Goal: Transaction & Acquisition: Purchase product/service

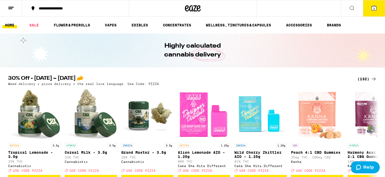
click at [370, 79] on div "(132)" at bounding box center [367, 79] width 19 height 6
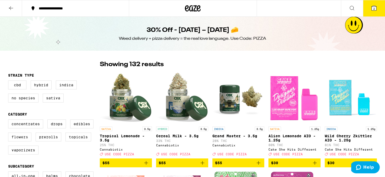
click at [12, 142] on label "Flowers" at bounding box center [19, 137] width 23 height 9
click at [9, 121] on input "Flowers" at bounding box center [9, 121] width 0 height 0
checkbox input "true"
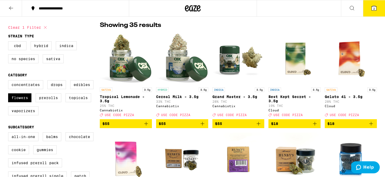
scroll to position [44, 0]
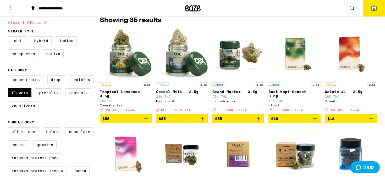
click at [203, 122] on icon "Add to bag" at bounding box center [202, 119] width 6 height 6
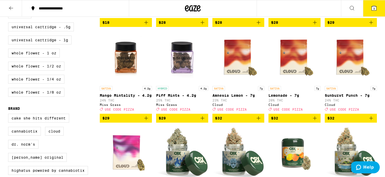
scroll to position [242, 0]
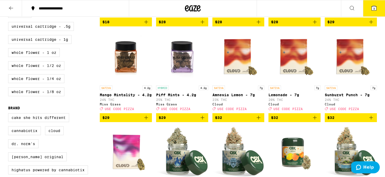
click at [204, 121] on icon "Add to bag" at bounding box center [202, 118] width 6 height 6
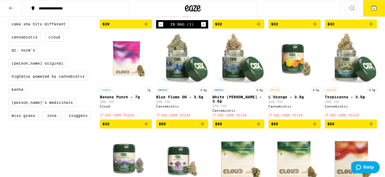
scroll to position [350, 0]
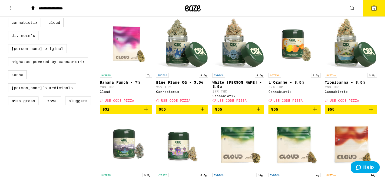
click at [203, 113] on icon "Add to bag" at bounding box center [202, 109] width 6 height 6
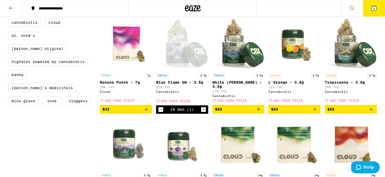
click at [259, 113] on icon "Add to bag" at bounding box center [259, 109] width 6 height 6
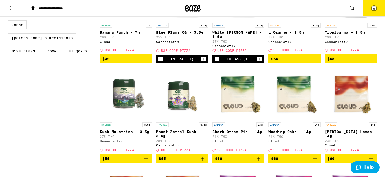
scroll to position [434, 0]
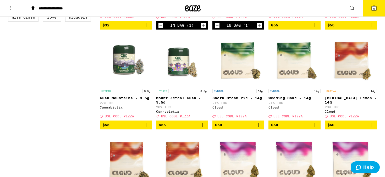
click at [144, 128] on icon "Add to bag" at bounding box center [146, 125] width 6 height 6
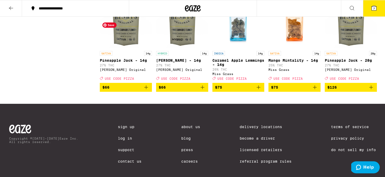
scroll to position [672, 0]
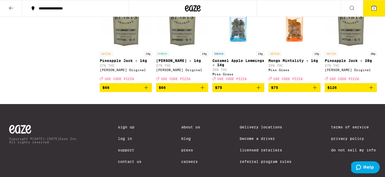
click at [374, 6] on icon at bounding box center [374, 8] width 5 height 5
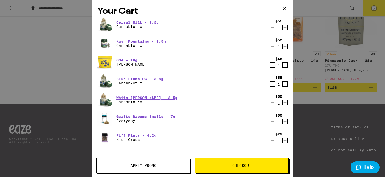
scroll to position [1, 0]
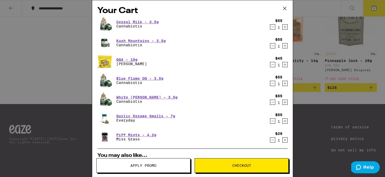
click at [272, 65] on icon "Decrement" at bounding box center [272, 65] width 5 height 6
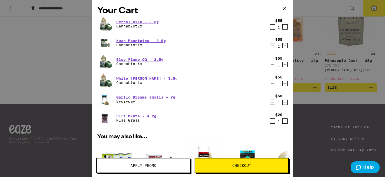
scroll to position [0, 0]
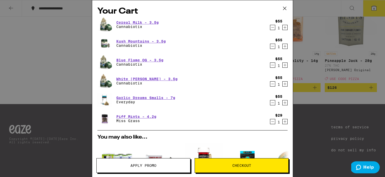
click at [274, 103] on icon "Decrement" at bounding box center [272, 103] width 5 height 6
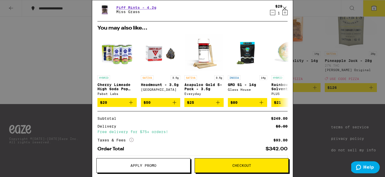
scroll to position [116, 0]
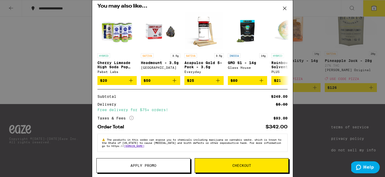
click at [142, 169] on button "Apply Promo" at bounding box center [143, 166] width 94 height 15
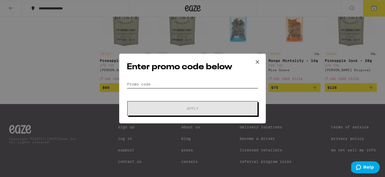
click at [159, 88] on input "Promo Code" at bounding box center [193, 84] width 132 height 8
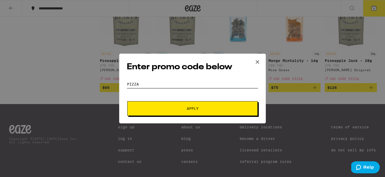
type input "pizza"
click at [127, 101] on button "Apply" at bounding box center [192, 108] width 131 height 15
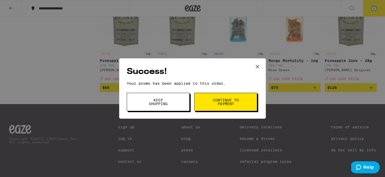
click at [169, 110] on button "Keep Shopping" at bounding box center [158, 102] width 63 height 18
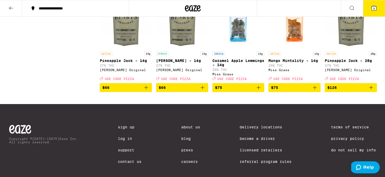
click at [376, 10] on icon at bounding box center [374, 8] width 5 height 5
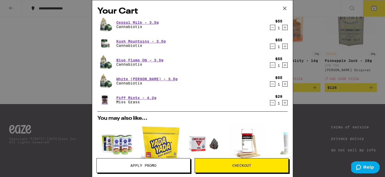
click at [271, 64] on icon "Decrement" at bounding box center [272, 65] width 5 height 6
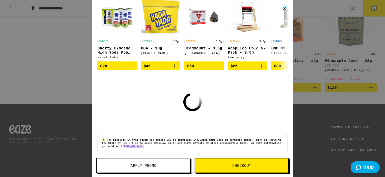
scroll to position [105, 0]
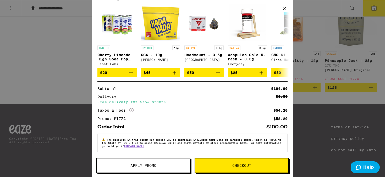
click at [246, 160] on button "Checkout" at bounding box center [242, 166] width 94 height 15
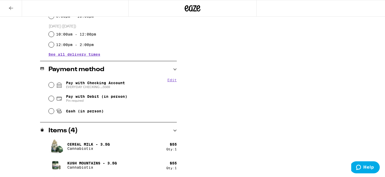
scroll to position [188, 0]
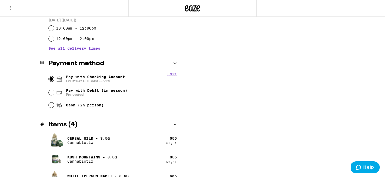
click at [53, 79] on input "Pay with Checking Account EVERYDAY CHECKING ...5569" at bounding box center [51, 79] width 5 height 5
radio input "true"
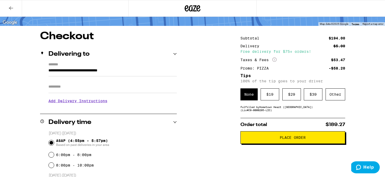
scroll to position [33, 0]
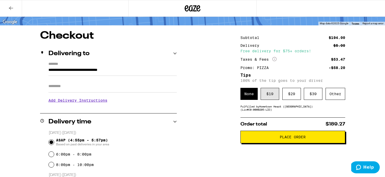
click at [268, 97] on div "$ 19" at bounding box center [270, 94] width 19 height 12
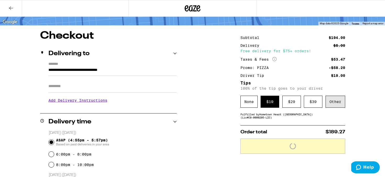
click at [333, 103] on div "Other" at bounding box center [336, 102] width 20 height 12
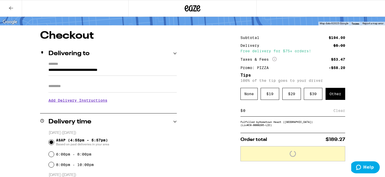
click at [264, 113] on input at bounding box center [288, 111] width 91 height 5
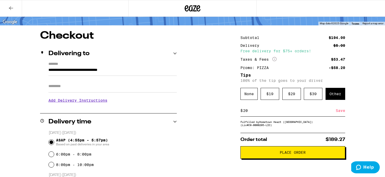
type input "20"
click at [339, 115] on div "Save" at bounding box center [340, 111] width 9 height 12
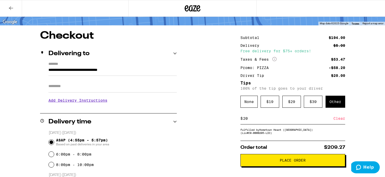
scroll to position [71, 0]
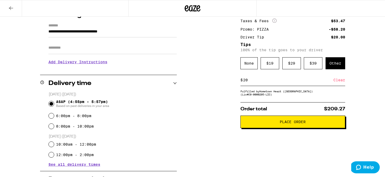
click at [281, 128] on button "Place Order" at bounding box center [293, 122] width 105 height 13
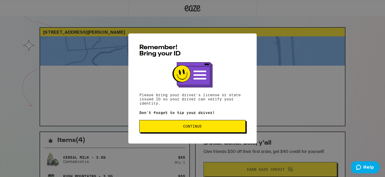
click at [210, 126] on button "Continue" at bounding box center [192, 126] width 106 height 13
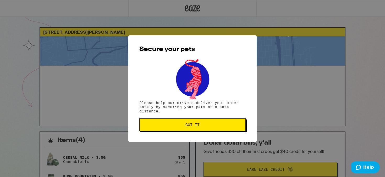
click at [222, 122] on button "Got it" at bounding box center [192, 125] width 106 height 13
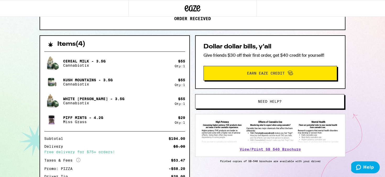
scroll to position [139, 0]
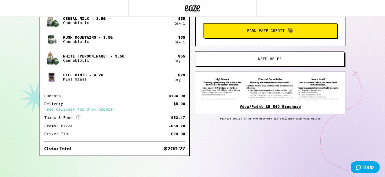
click at [265, 108] on link "View/Print SB 540 Brochure" at bounding box center [270, 107] width 61 height 4
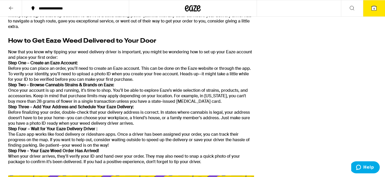
scroll to position [403, 0]
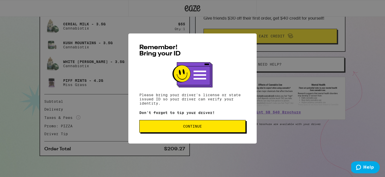
click at [184, 126] on span "Continue" at bounding box center [192, 127] width 19 height 4
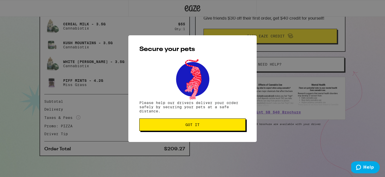
click at [200, 127] on span "Got it" at bounding box center [193, 125] width 98 height 4
